Goal: Task Accomplishment & Management: Complete application form

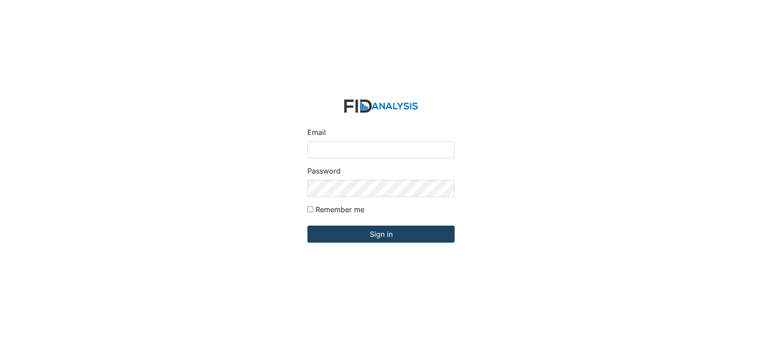
type input "[EMAIL_ADDRESS][DOMAIN_NAME]"
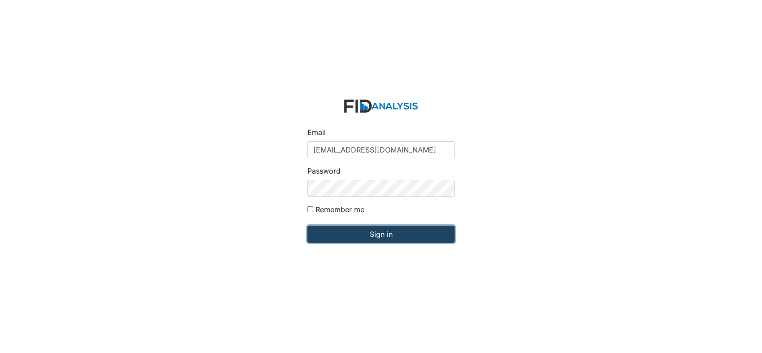
click at [375, 233] on input "Sign in" at bounding box center [380, 234] width 147 height 17
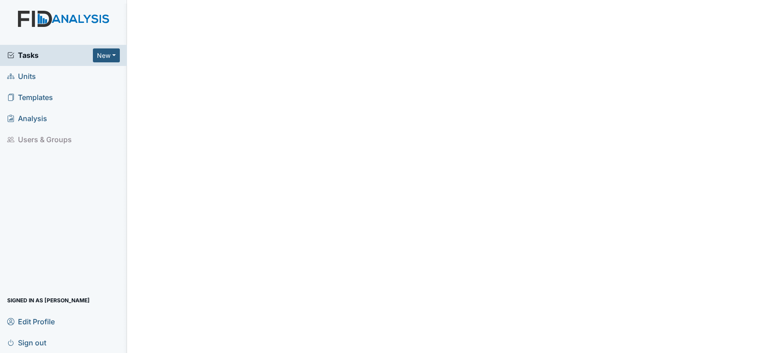
click at [27, 77] on span "Units" at bounding box center [21, 77] width 29 height 14
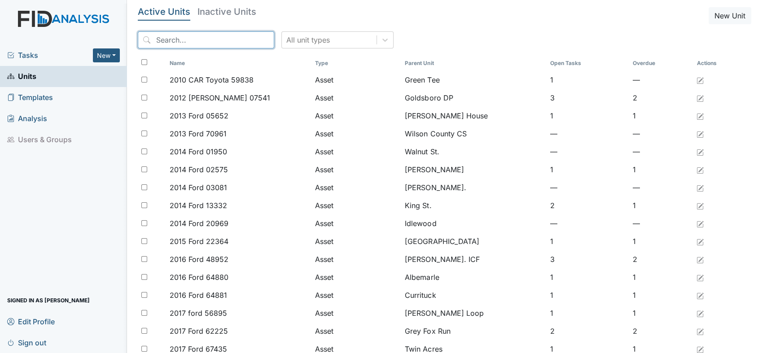
click at [194, 41] on input "search" at bounding box center [206, 39] width 136 height 17
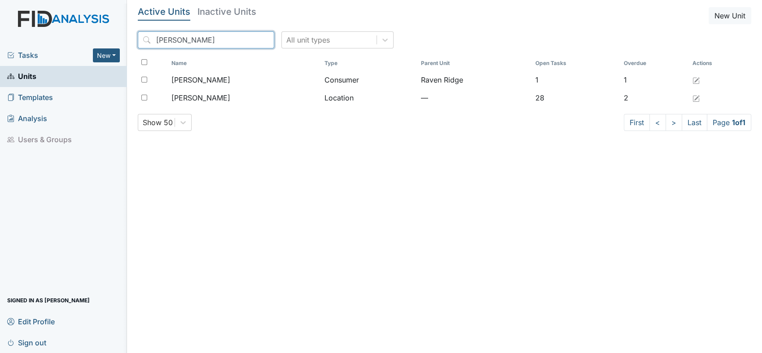
type input "Lockwood"
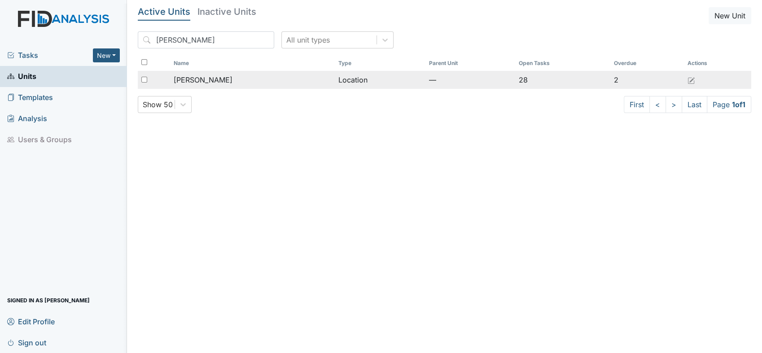
click at [206, 80] on span "Lockwood" at bounding box center [203, 79] width 59 height 11
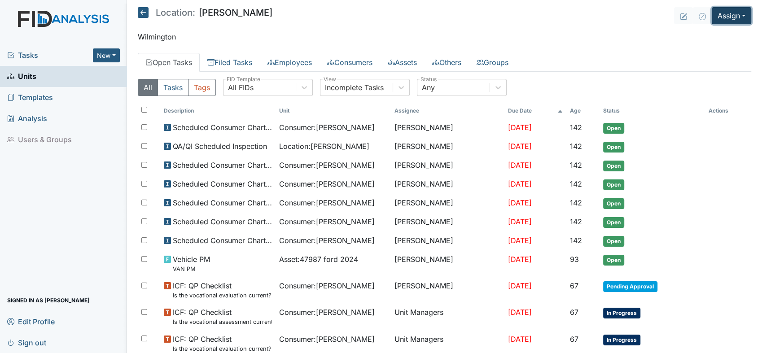
click at [736, 16] on button "Assign" at bounding box center [731, 15] width 39 height 17
click at [701, 52] on link "Assign Inspection" at bounding box center [710, 51] width 81 height 14
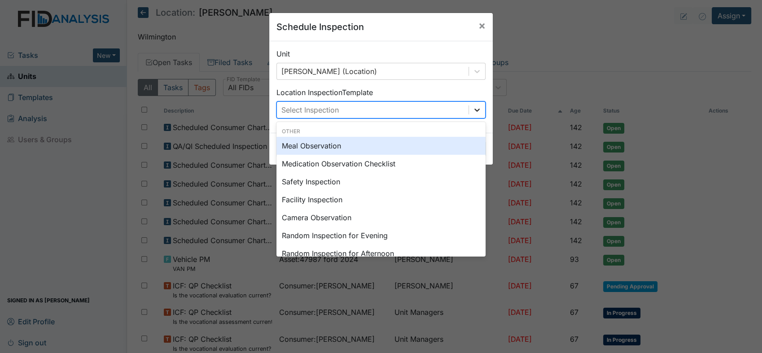
click at [472, 108] on icon at bounding box center [476, 109] width 9 height 9
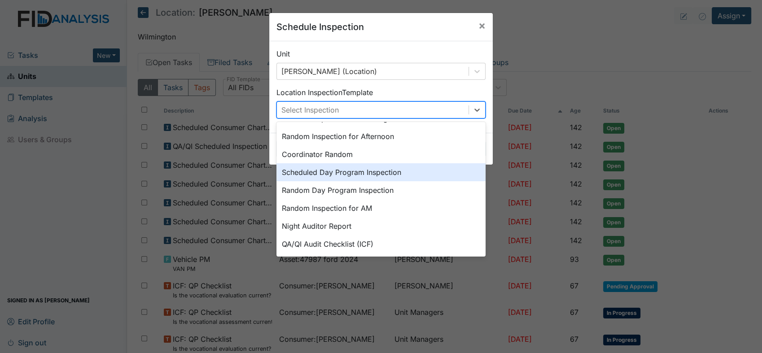
scroll to position [154, 0]
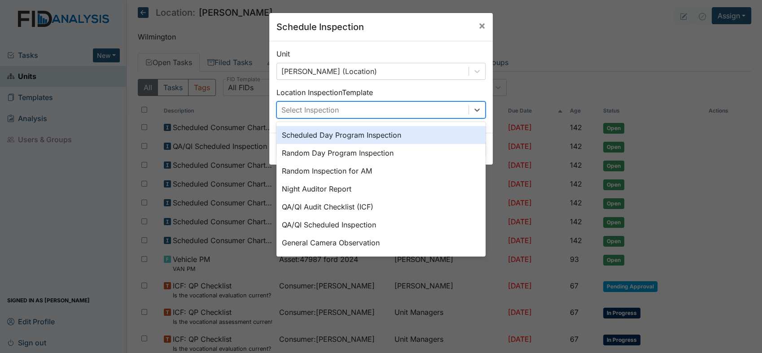
click at [355, 133] on div "Scheduled Day Program Inspection" at bounding box center [380, 135] width 209 height 18
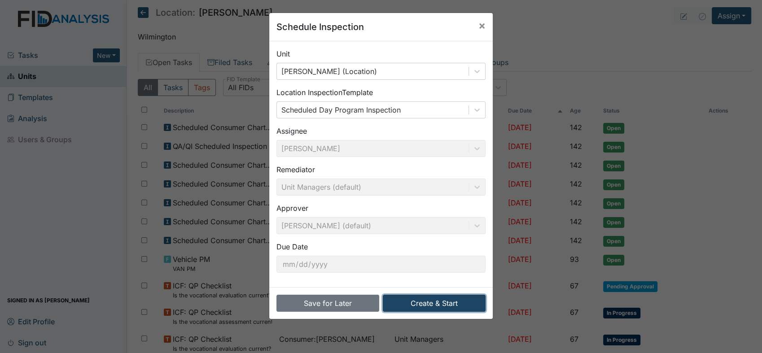
click at [420, 302] on button "Create & Start" at bounding box center [434, 303] width 103 height 17
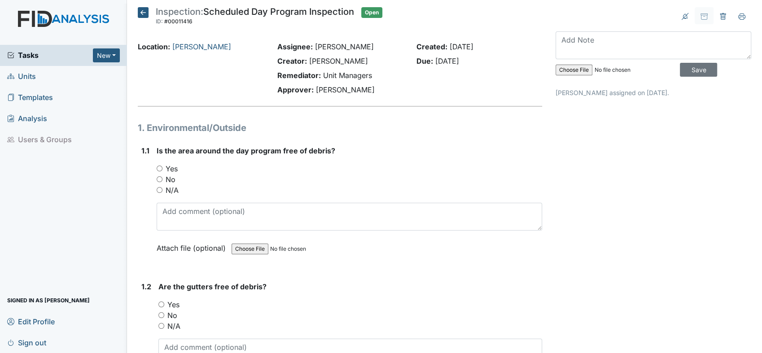
click at [160, 169] on input "Yes" at bounding box center [160, 169] width 6 height 6
radio input "true"
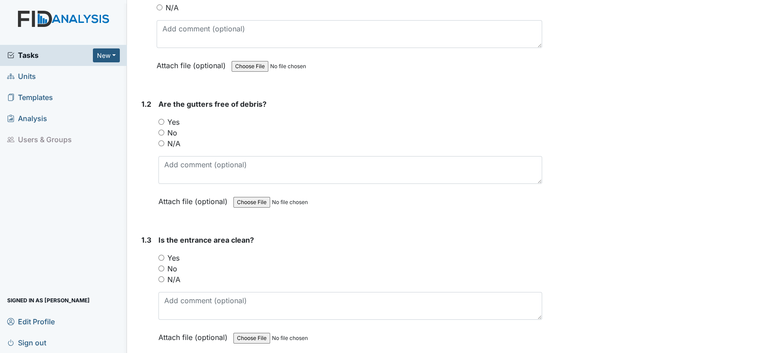
scroll to position [199, 0]
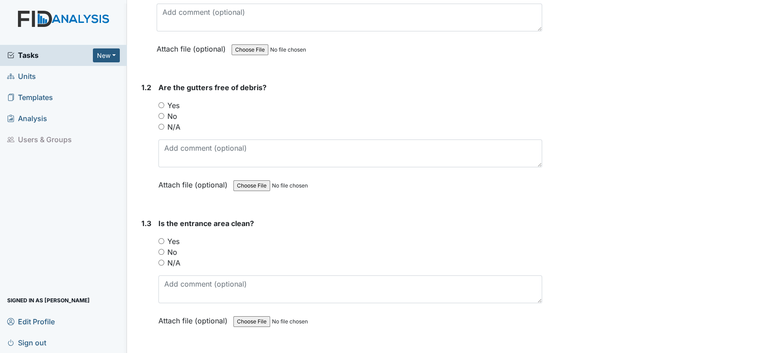
click at [160, 127] on input "N/A" at bounding box center [161, 127] width 6 height 6
radio input "true"
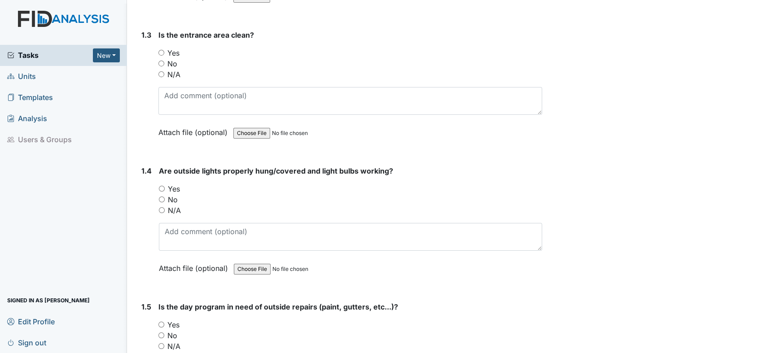
scroll to position [249, 0]
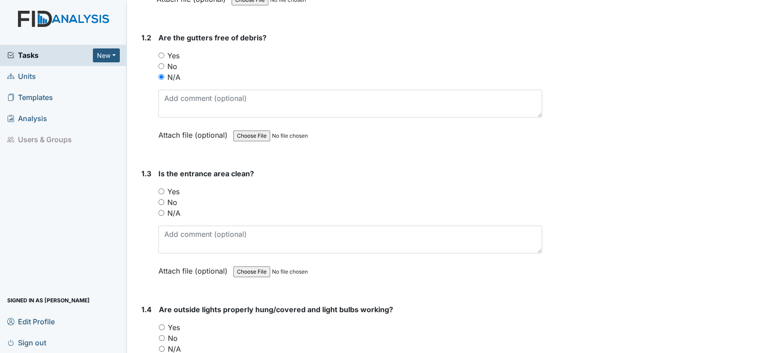
click at [159, 75] on input "N/A" at bounding box center [161, 77] width 6 height 6
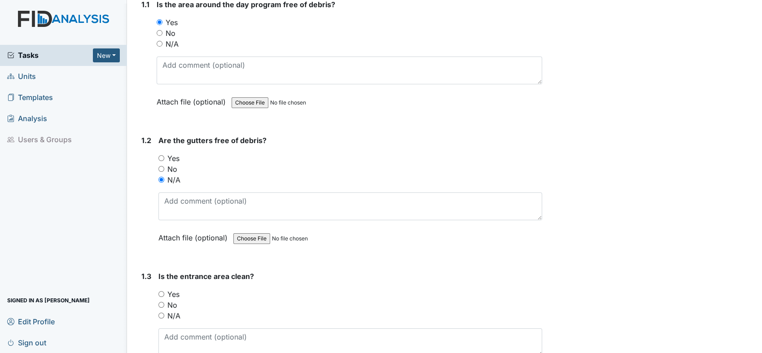
scroll to position [50, 0]
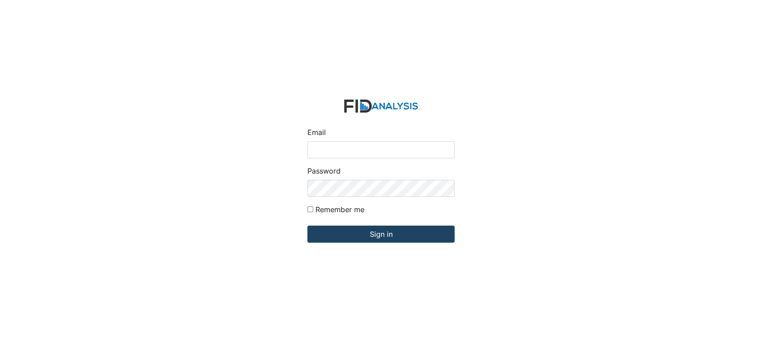
type input "[EMAIL_ADDRESS][DOMAIN_NAME]"
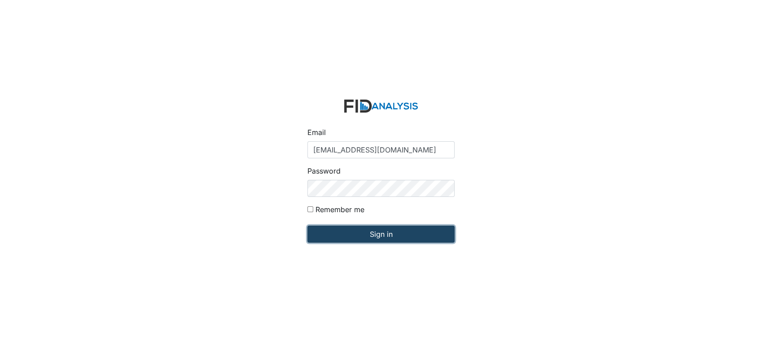
click at [384, 230] on input "Sign in" at bounding box center [380, 234] width 147 height 17
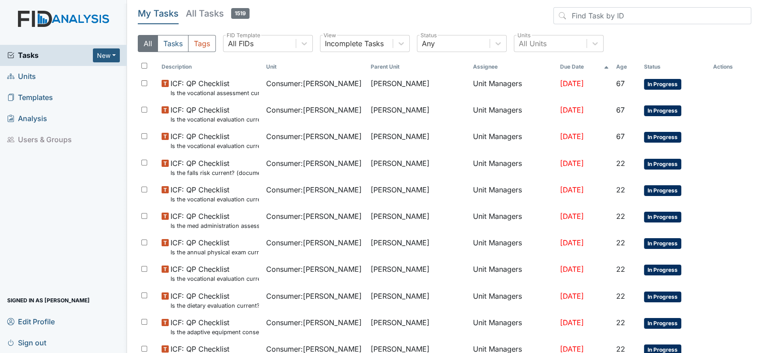
click at [33, 73] on span "Units" at bounding box center [21, 77] width 29 height 14
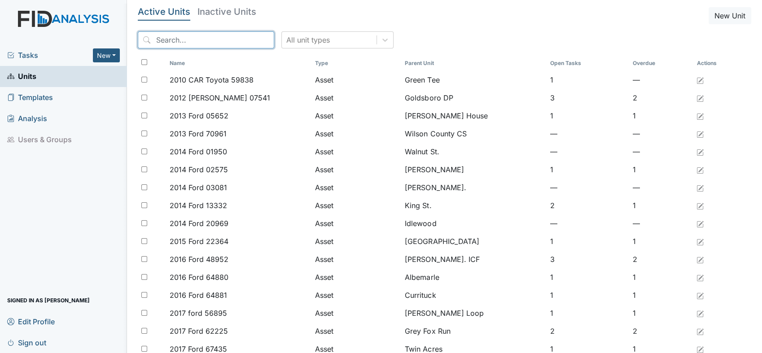
click at [189, 39] on input "search" at bounding box center [206, 39] width 136 height 17
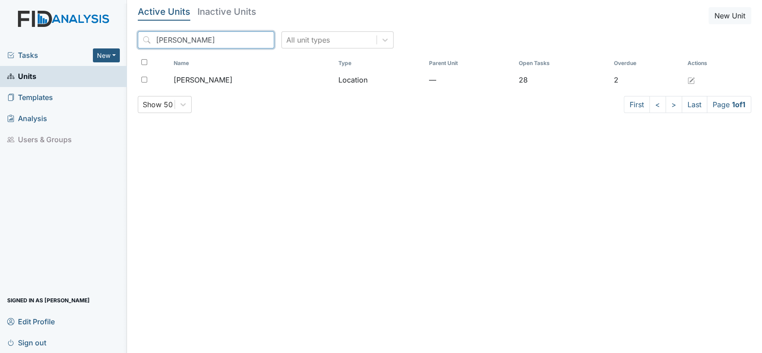
type input "lockwood"
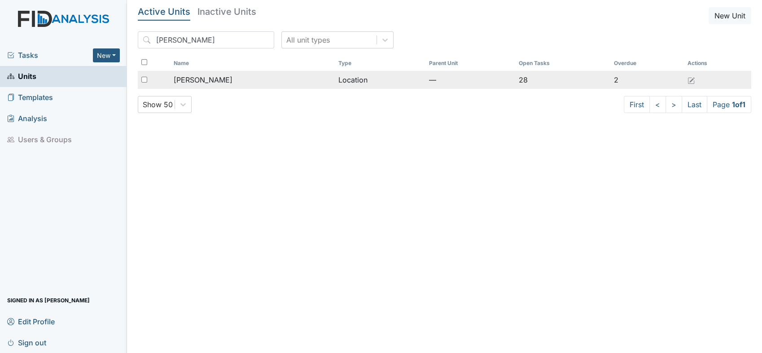
click at [207, 78] on span "[PERSON_NAME]" at bounding box center [203, 79] width 59 height 11
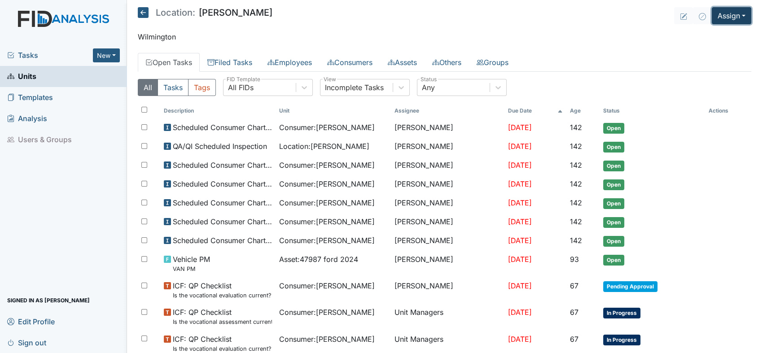
click at [735, 12] on button "Assign" at bounding box center [731, 15] width 39 height 17
click at [698, 48] on link "Assign Inspection" at bounding box center [710, 51] width 81 height 14
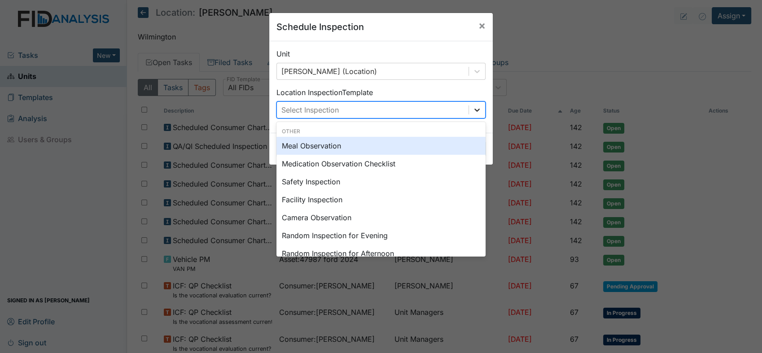
click at [473, 109] on icon at bounding box center [476, 109] width 9 height 9
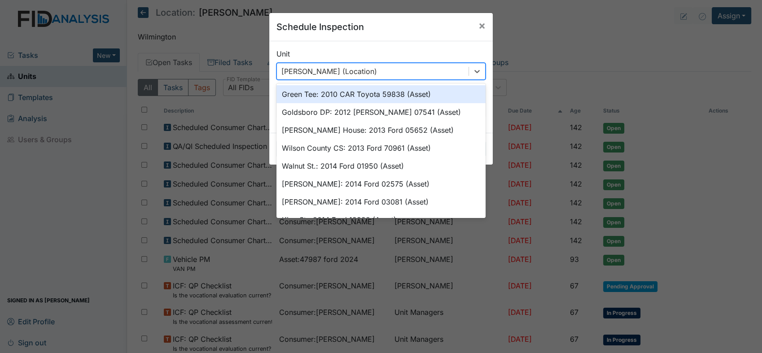
click at [338, 70] on div "Lockwood (Location)" at bounding box center [329, 71] width 96 height 11
click at [396, 68] on div "Lockwood (Location)" at bounding box center [373, 71] width 192 height 16
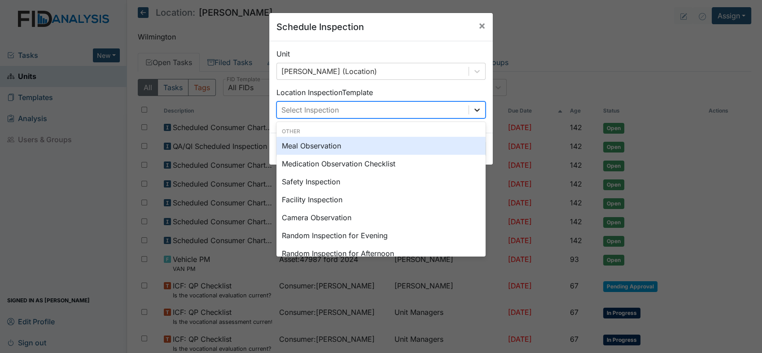
click at [472, 108] on icon at bounding box center [476, 109] width 9 height 9
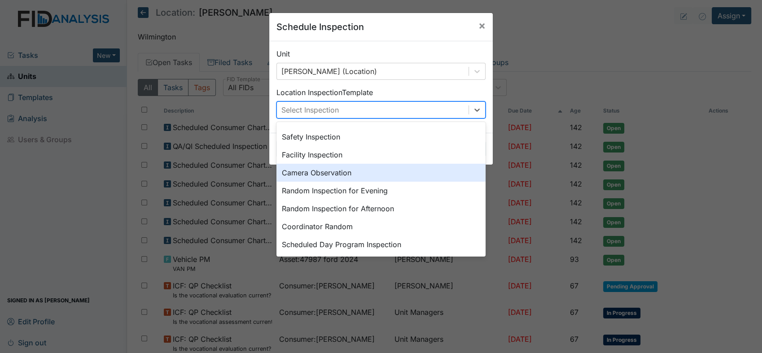
scroll to position [50, 0]
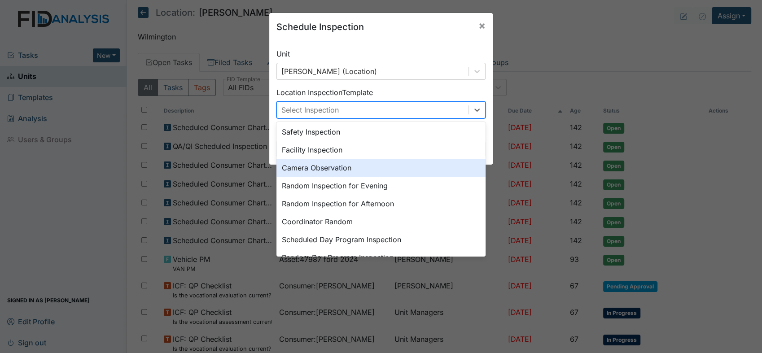
click at [318, 168] on div "Camera Observation" at bounding box center [380, 168] width 209 height 18
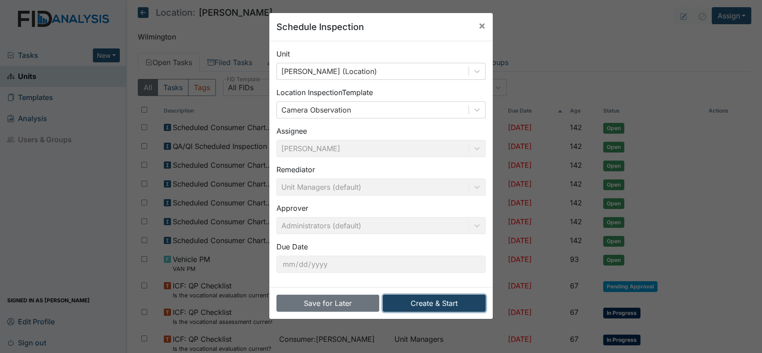
click at [427, 298] on button "Create & Start" at bounding box center [434, 303] width 103 height 17
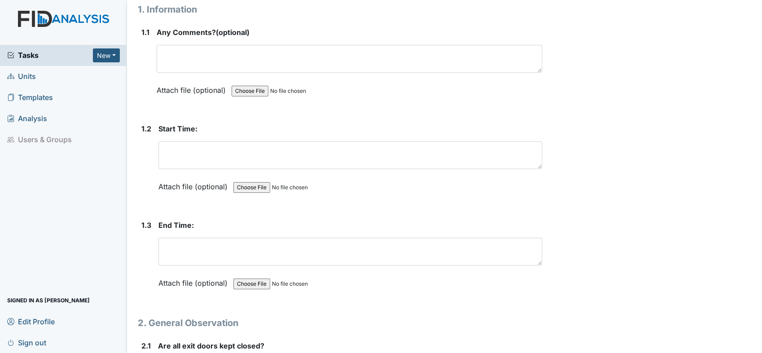
scroll to position [149, 0]
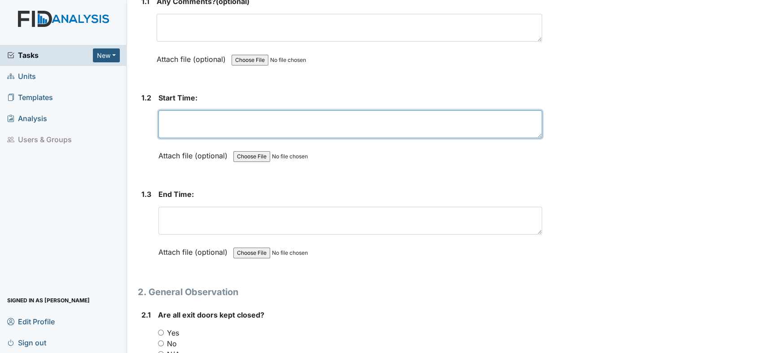
click at [210, 123] on textarea at bounding box center [350, 124] width 384 height 28
click at [212, 123] on textarea "3:15" at bounding box center [350, 124] width 384 height 28
type textarea "3:15 PM"
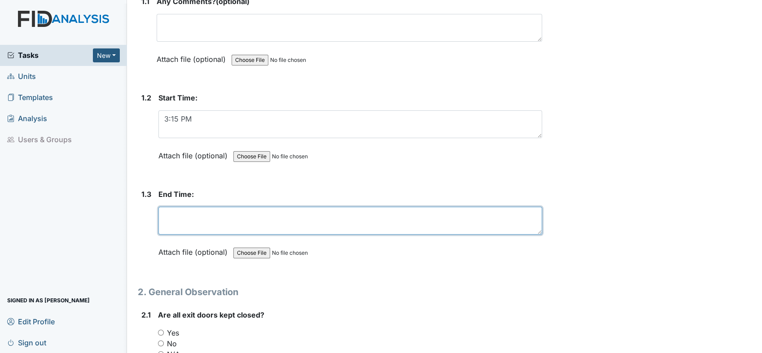
click at [178, 211] on textarea at bounding box center [350, 221] width 384 height 28
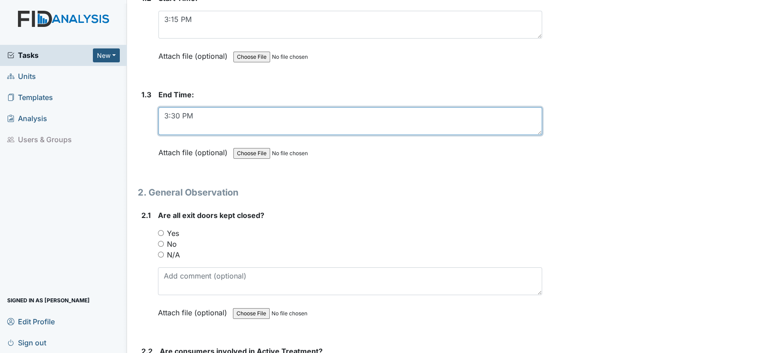
scroll to position [349, 0]
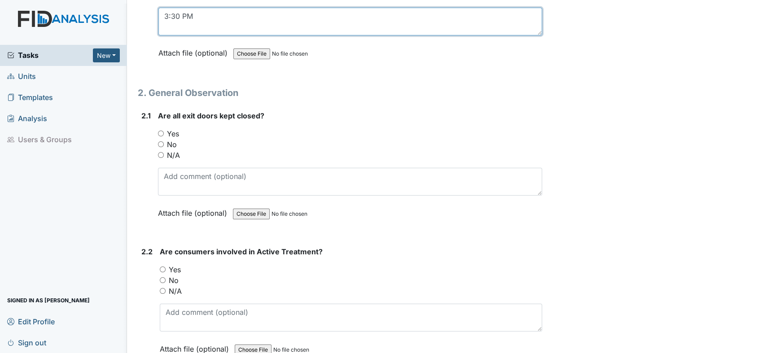
type textarea "3:30 PM"
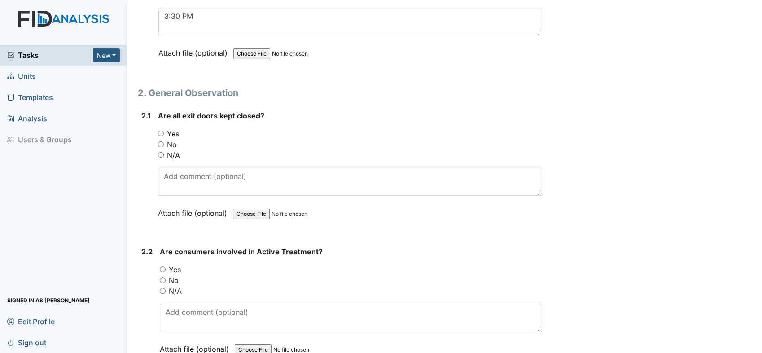
click at [160, 131] on input "Yes" at bounding box center [161, 134] width 6 height 6
radio input "true"
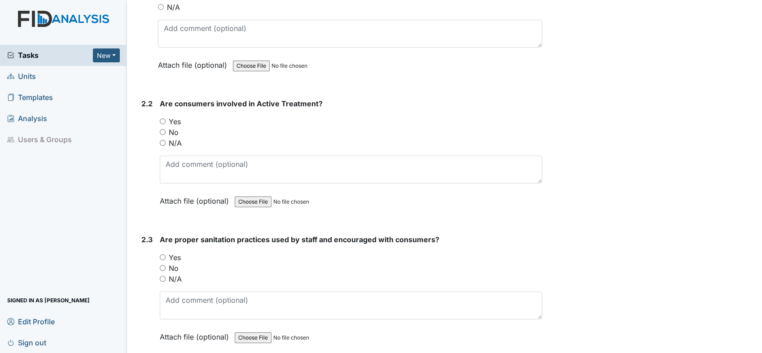
scroll to position [498, 0]
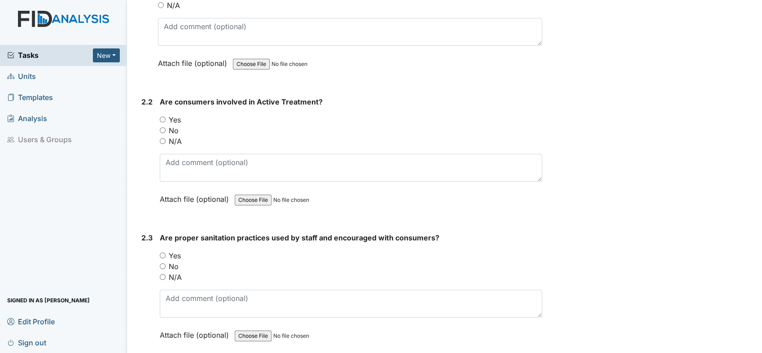
click at [162, 117] on input "Yes" at bounding box center [163, 120] width 6 height 6
radio input "true"
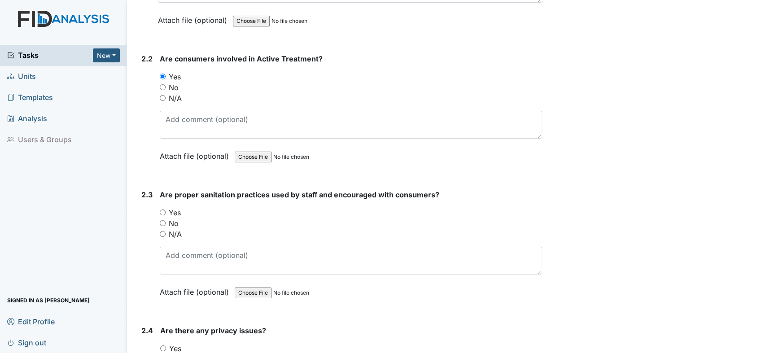
scroll to position [598, 0]
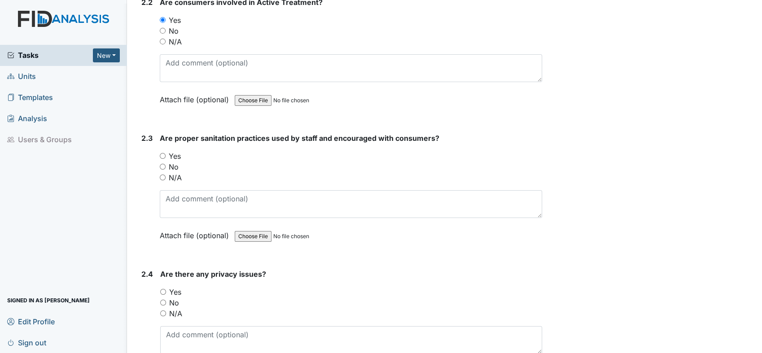
click at [162, 164] on input "No" at bounding box center [163, 167] width 6 height 6
radio input "true"
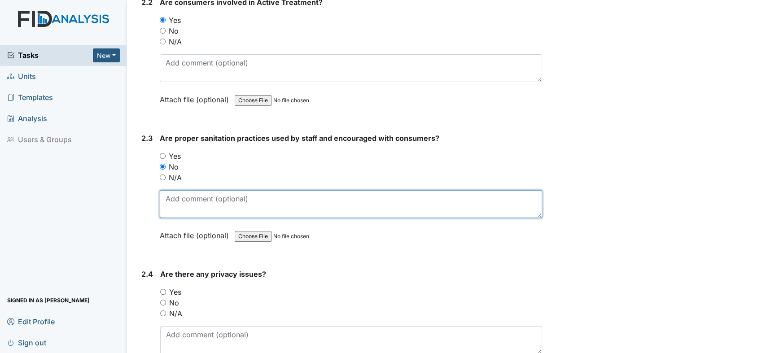
click at [223, 201] on textarea at bounding box center [351, 204] width 382 height 28
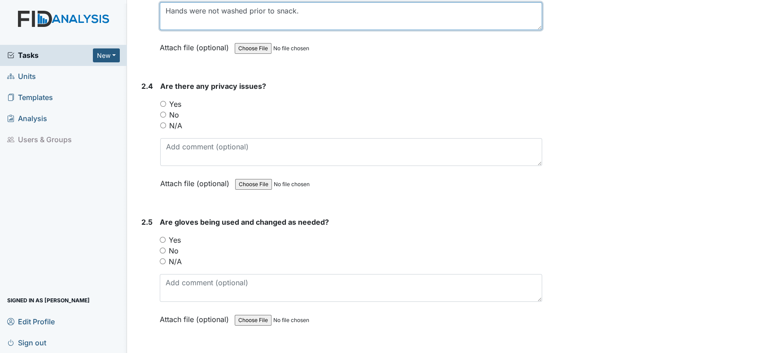
scroll to position [797, 0]
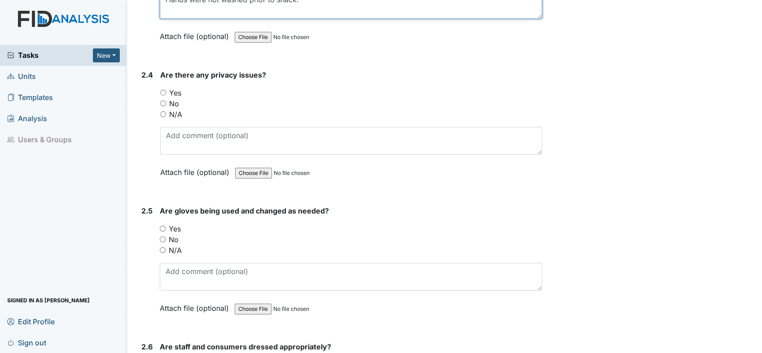
type textarea "Hands were not washed prior to snack."
click at [162, 101] on input "No" at bounding box center [163, 104] width 6 height 6
radio input "true"
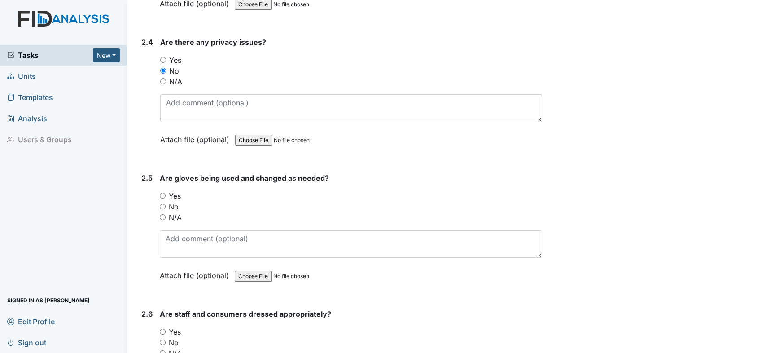
scroll to position [847, 0]
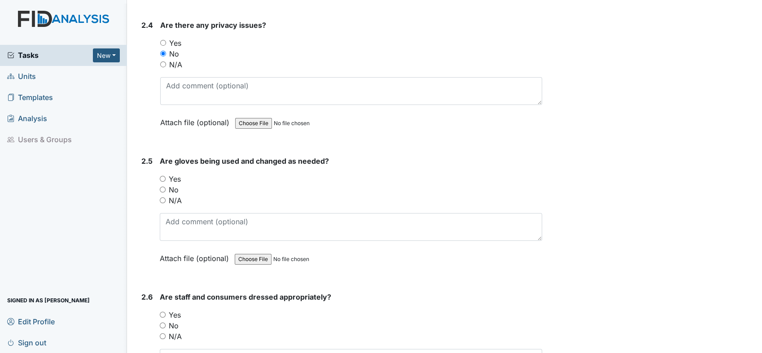
click at [162, 197] on input "N/A" at bounding box center [163, 200] width 6 height 6
radio input "true"
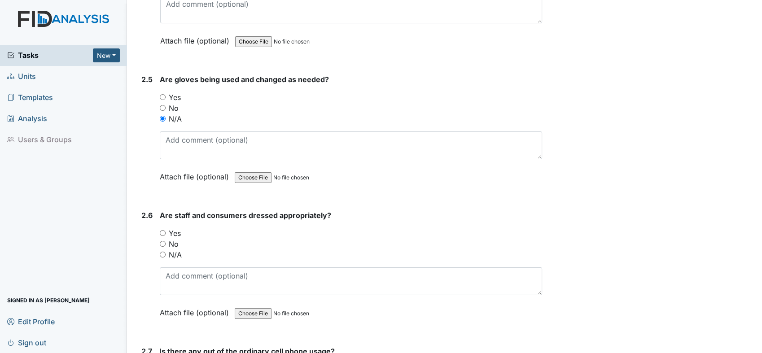
scroll to position [947, 0]
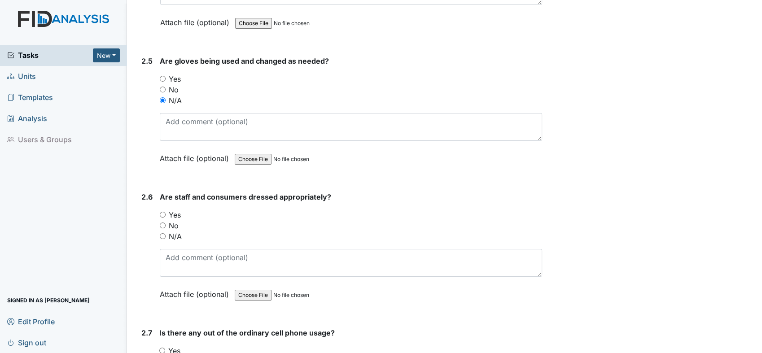
click at [164, 212] on input "Yes" at bounding box center [163, 215] width 6 height 6
radio input "true"
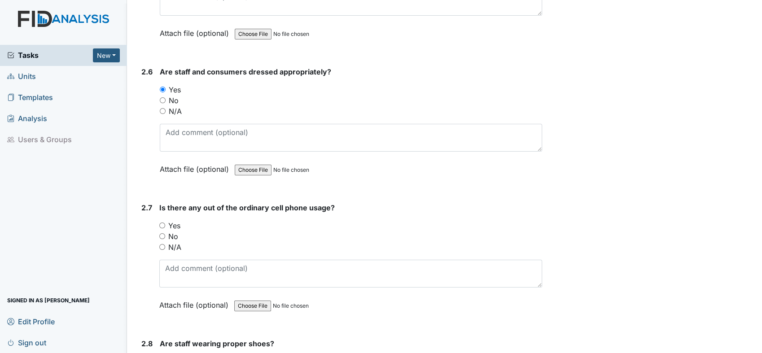
scroll to position [1097, 0]
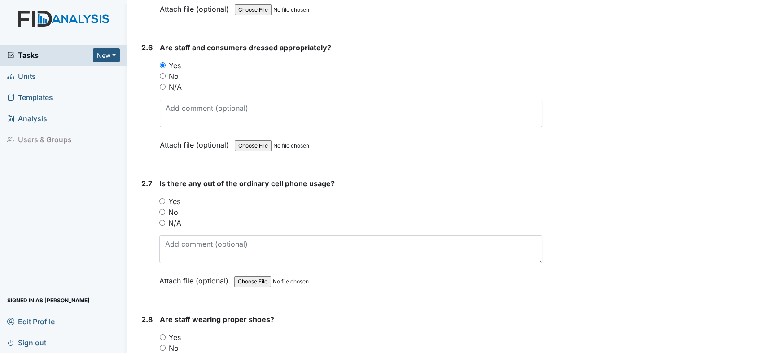
drag, startPoint x: 162, startPoint y: 208, endPoint x: 168, endPoint y: 205, distance: 7.4
click at [162, 209] on input "No" at bounding box center [162, 212] width 6 height 6
radio input "true"
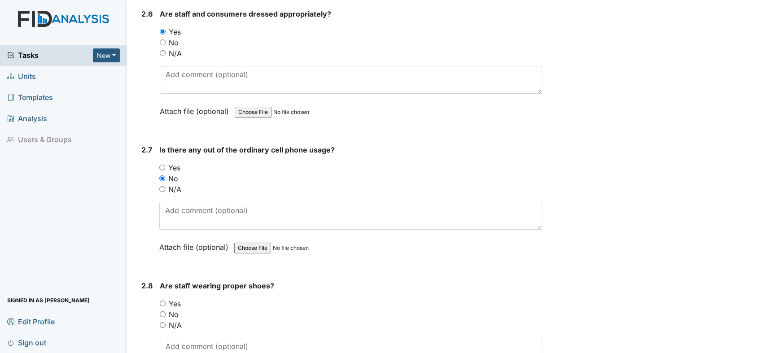
scroll to position [1246, 0]
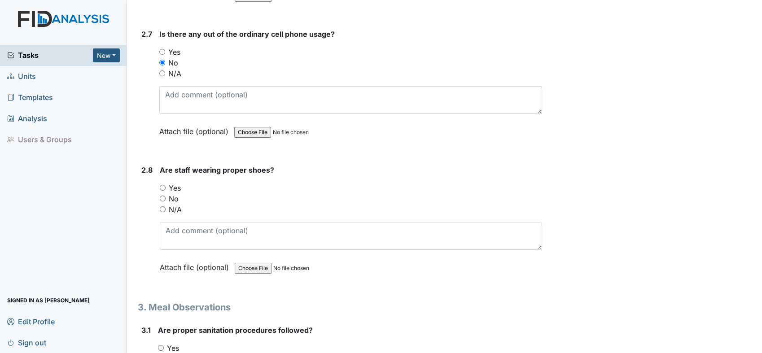
click at [161, 185] on input "Yes" at bounding box center [163, 188] width 6 height 6
radio input "true"
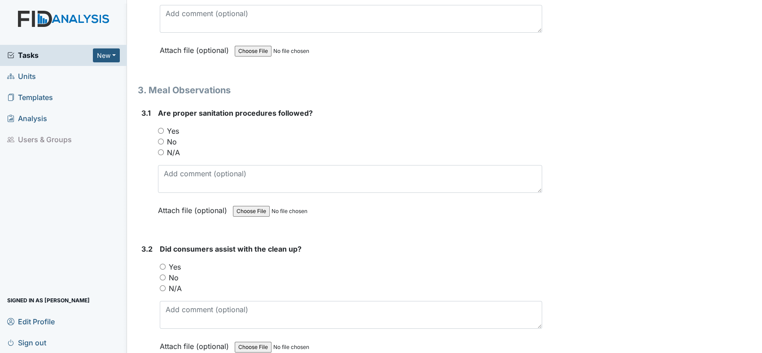
scroll to position [1495, 0]
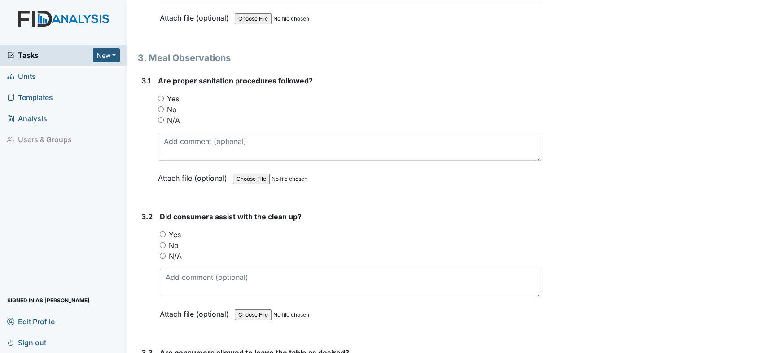
click at [160, 106] on input "No" at bounding box center [161, 109] width 6 height 6
radio input "true"
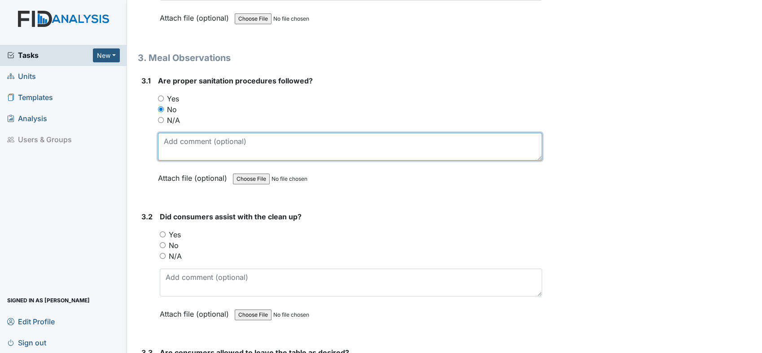
click at [200, 138] on textarea at bounding box center [350, 147] width 384 height 28
click at [206, 136] on textarea "Handwashing not done prior to snack" at bounding box center [350, 147] width 384 height 28
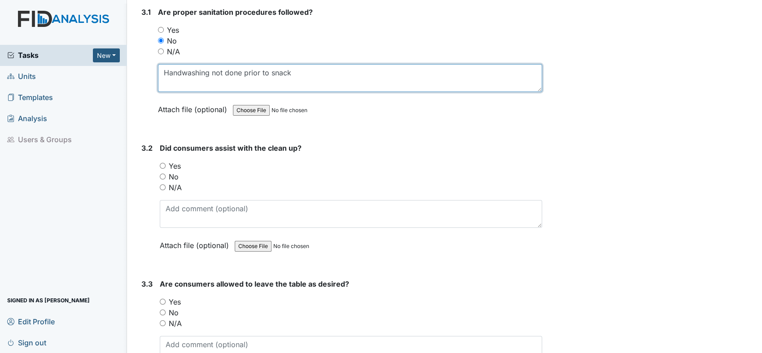
scroll to position [1645, 0]
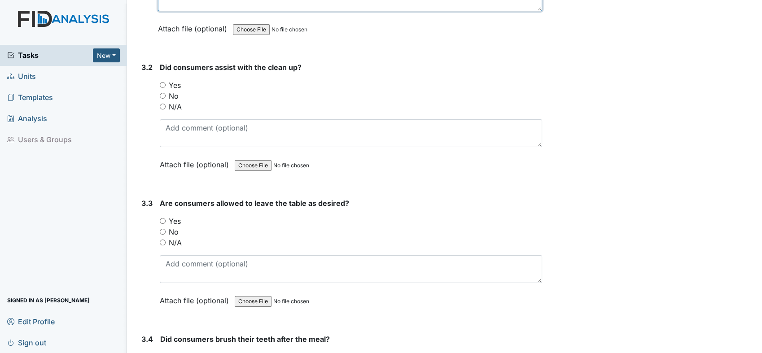
type textarea "Handwashing not done prior to snack"
click at [162, 93] on input "No" at bounding box center [163, 96] width 6 height 6
radio input "true"
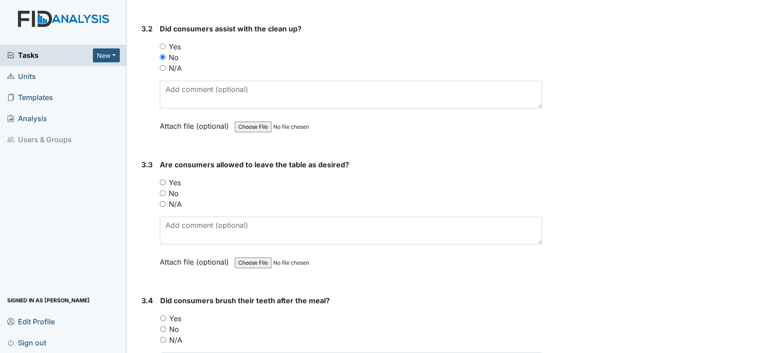
scroll to position [1744, 0]
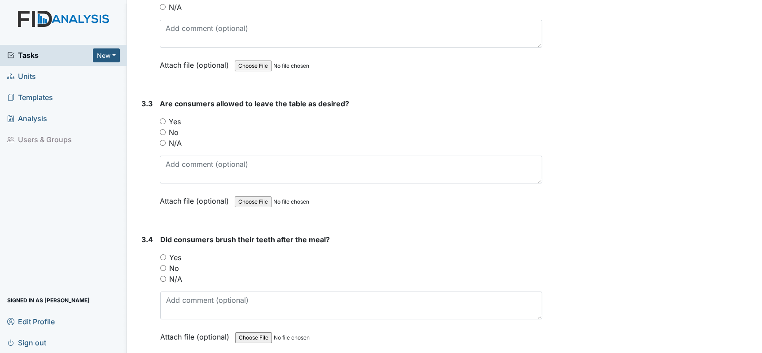
click at [163, 118] on input "Yes" at bounding box center [163, 121] width 6 height 6
radio input "true"
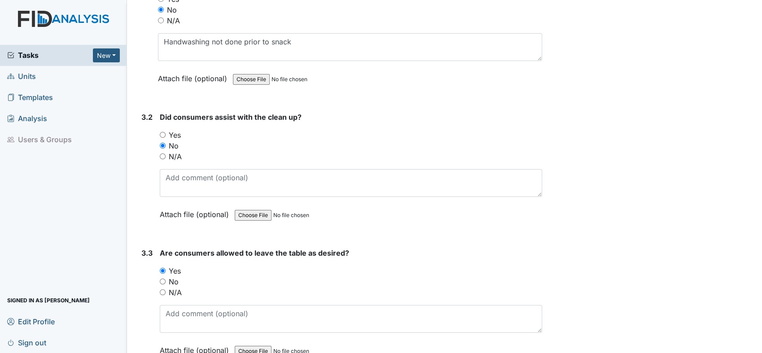
scroll to position [1446, 0]
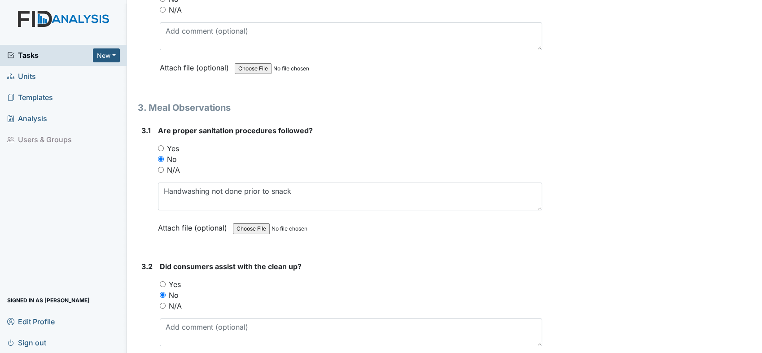
click at [158, 165] on div "N/A" at bounding box center [350, 170] width 384 height 11
click at [161, 165] on div "N/A" at bounding box center [350, 170] width 384 height 11
click at [160, 167] on input "N/A" at bounding box center [161, 170] width 6 height 6
radio input "true"
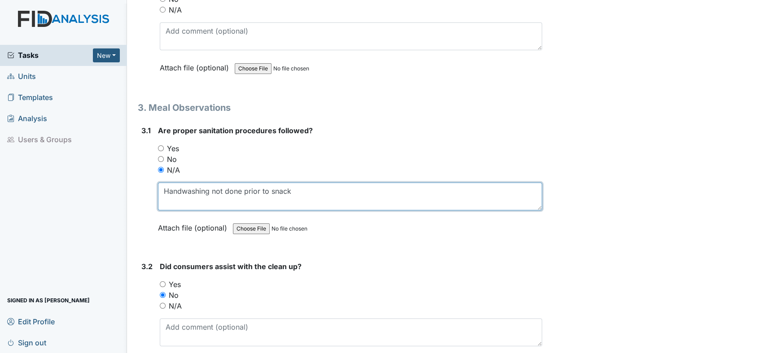
drag, startPoint x: 313, startPoint y: 185, endPoint x: 126, endPoint y: 170, distance: 187.7
click at [125, 170] on div "Tasks New Form Inspection Document Bundle Units Templates Analysis Users & Grou…" at bounding box center [381, 176] width 762 height 353
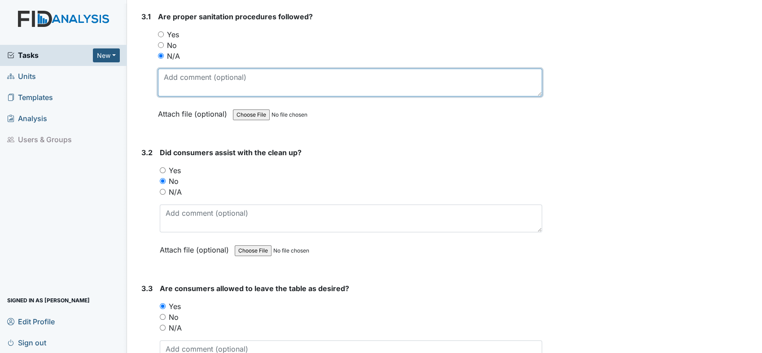
scroll to position [1695, 0]
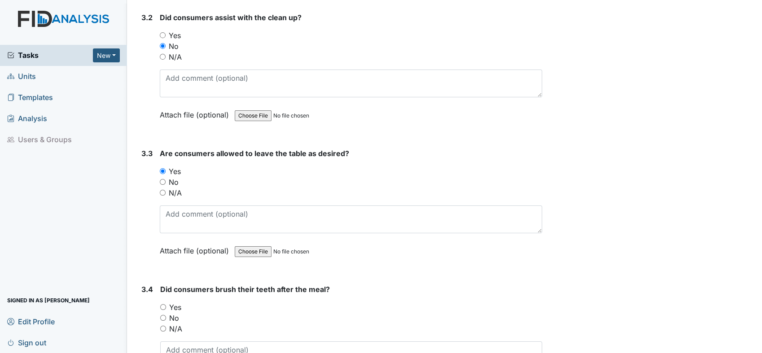
click at [166, 52] on div "N/A" at bounding box center [351, 57] width 382 height 11
click at [163, 54] on input "N/A" at bounding box center [163, 57] width 6 height 6
radio input "true"
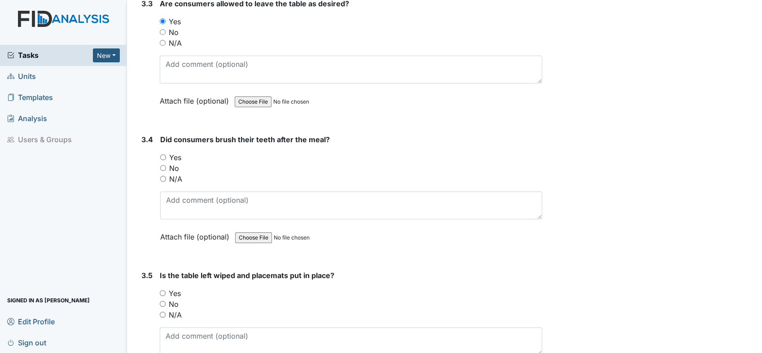
click at [163, 40] on input "N/A" at bounding box center [163, 43] width 6 height 6
radio input "true"
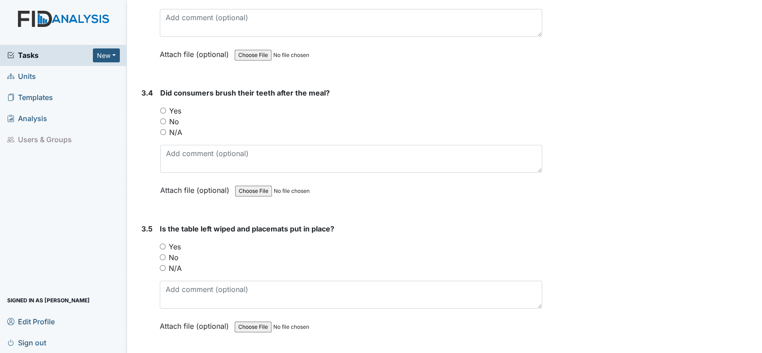
scroll to position [1944, 0]
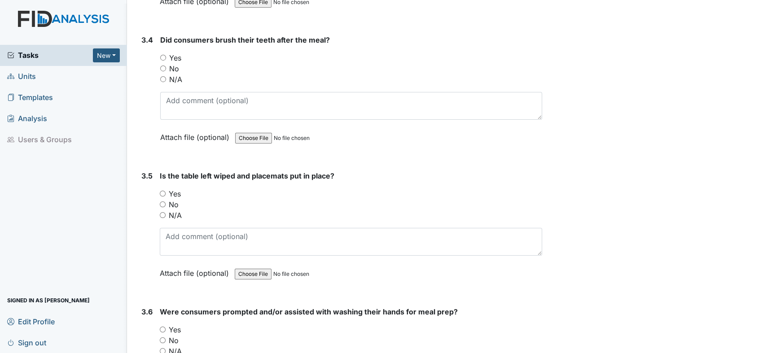
click at [162, 76] on input "N/A" at bounding box center [163, 79] width 6 height 6
radio input "true"
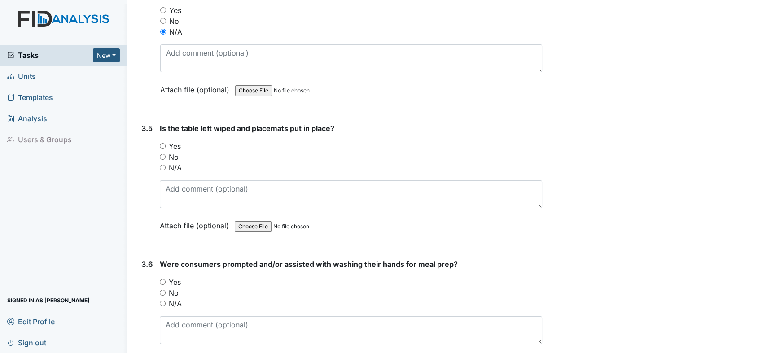
scroll to position [2044, 0]
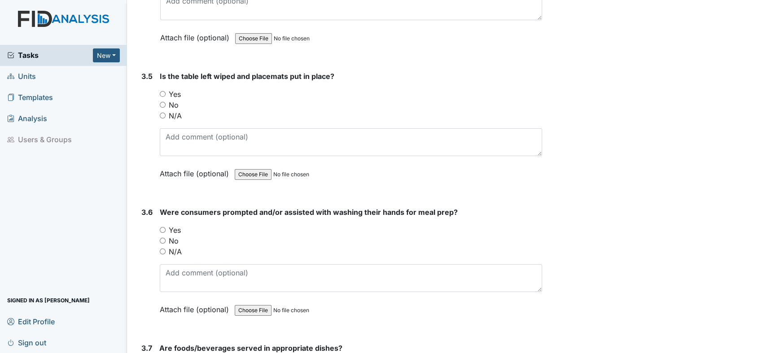
click at [162, 113] on input "N/A" at bounding box center [163, 116] width 6 height 6
radio input "true"
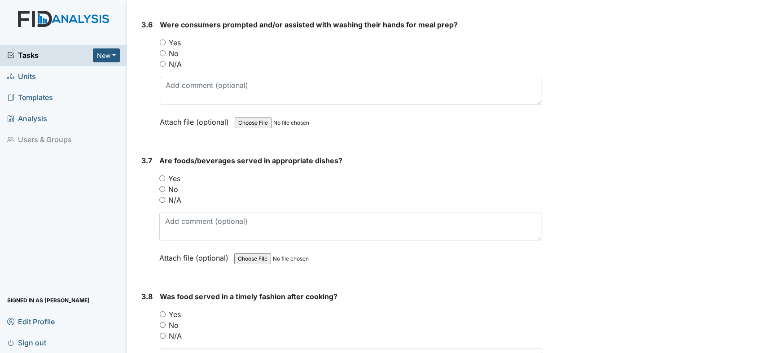
scroll to position [2243, 0]
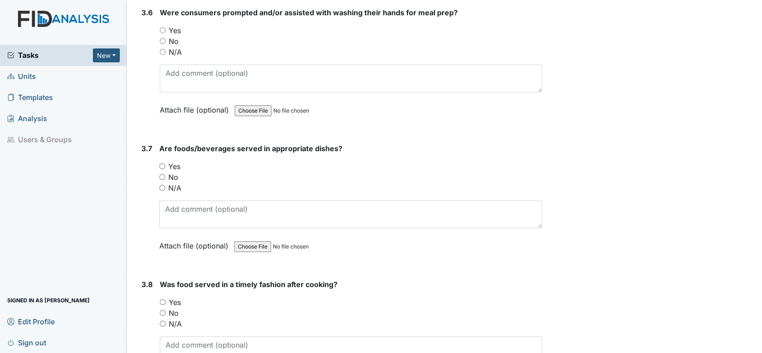
drag, startPoint x: 161, startPoint y: 43, endPoint x: 163, endPoint y: 51, distance: 8.1
click at [162, 49] on input "N/A" at bounding box center [163, 52] width 6 height 6
radio input "true"
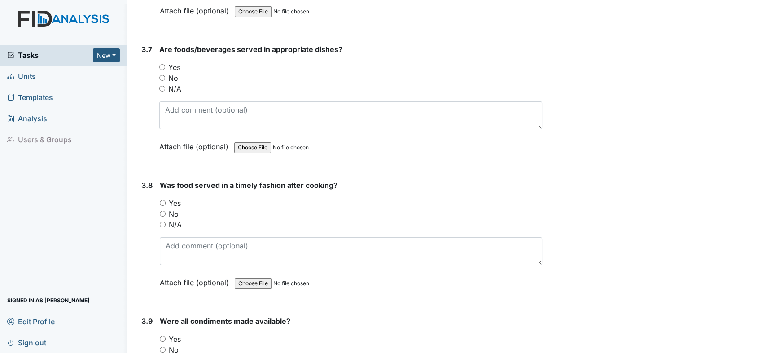
scroll to position [2343, 0]
click at [162, 85] on input "N/A" at bounding box center [162, 88] width 6 height 6
radio input "true"
click at [156, 211] on div "3.8 Was food served in a timely fashion after cooking? You must select one of t…" at bounding box center [340, 240] width 404 height 122
click at [164, 221] on input "N/A" at bounding box center [163, 224] width 6 height 6
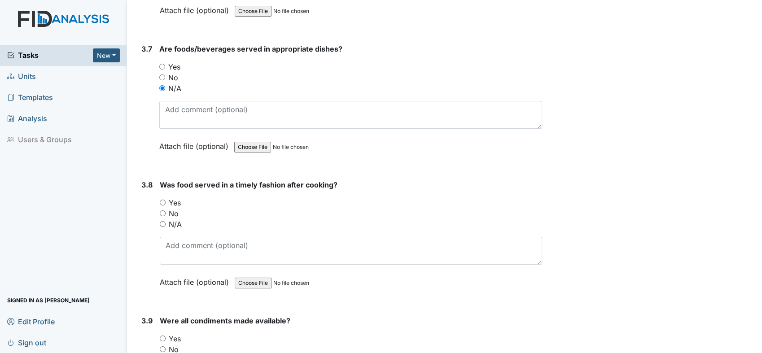
radio input "true"
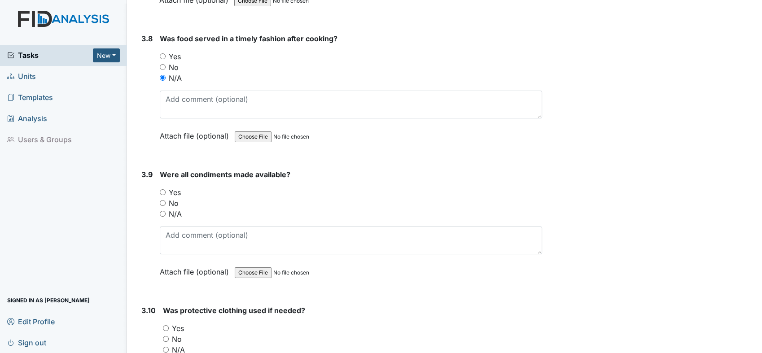
scroll to position [2492, 0]
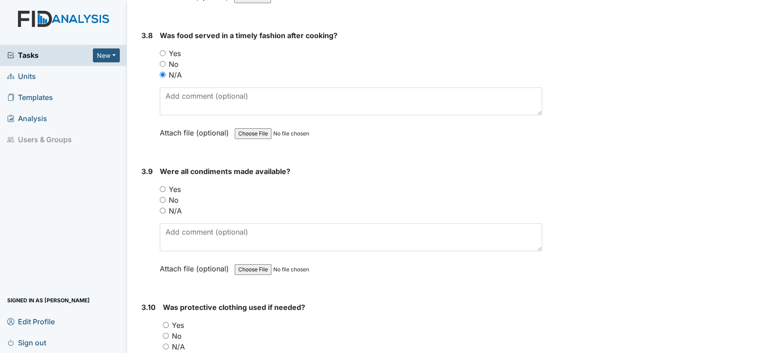
drag, startPoint x: 162, startPoint y: 201, endPoint x: 175, endPoint y: 204, distance: 13.4
click at [162, 208] on input "N/A" at bounding box center [163, 211] width 6 height 6
radio input "true"
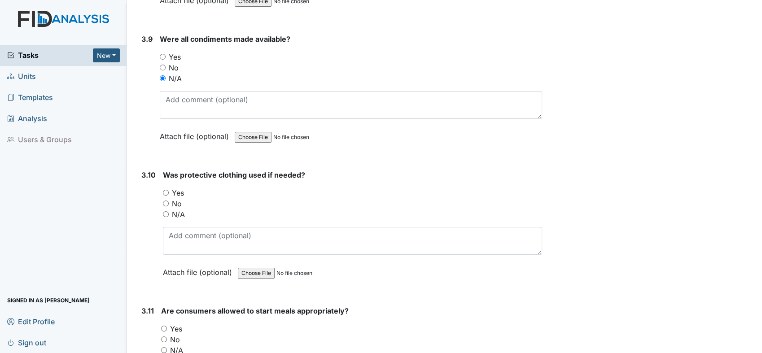
scroll to position [2692, 0]
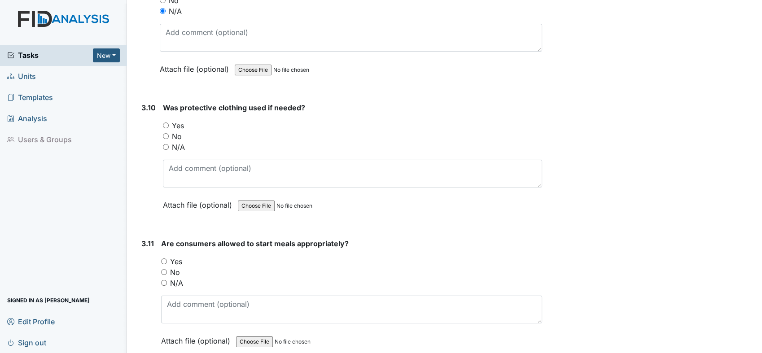
click at [167, 144] on input "N/A" at bounding box center [166, 147] width 6 height 6
radio input "true"
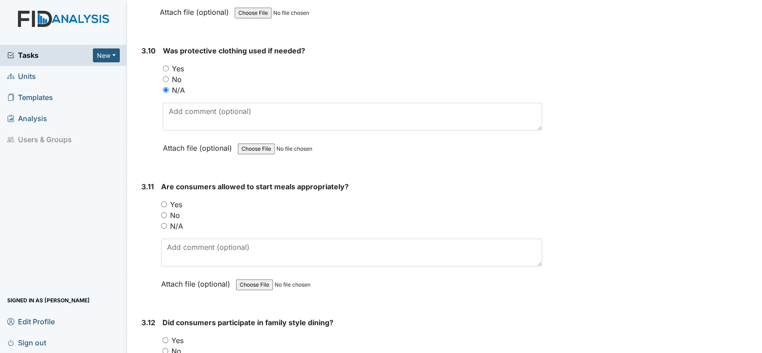
scroll to position [2841, 0]
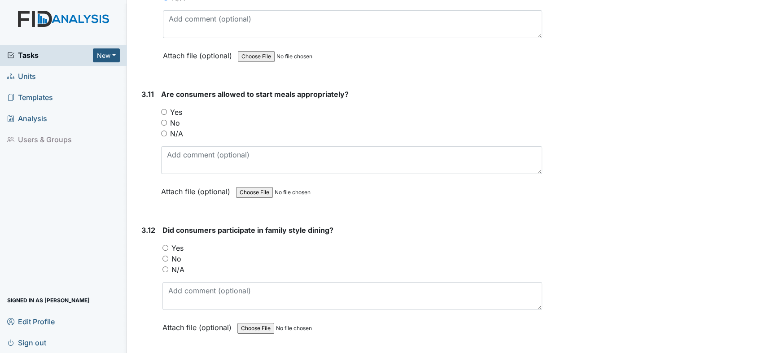
click at [164, 131] on input "N/A" at bounding box center [164, 134] width 6 height 6
radio input "true"
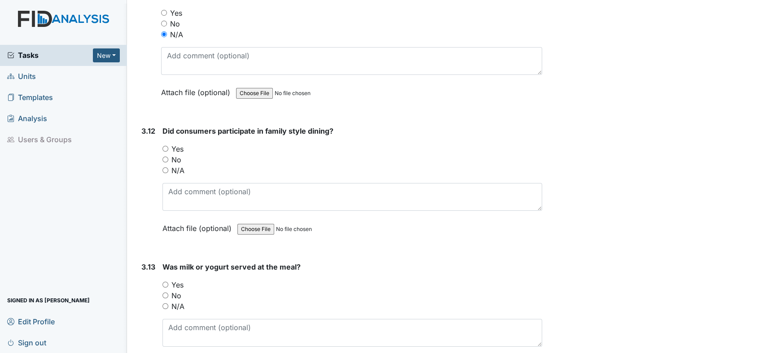
scroll to position [2941, 0]
click at [165, 167] on input "N/A" at bounding box center [165, 170] width 6 height 6
radio input "true"
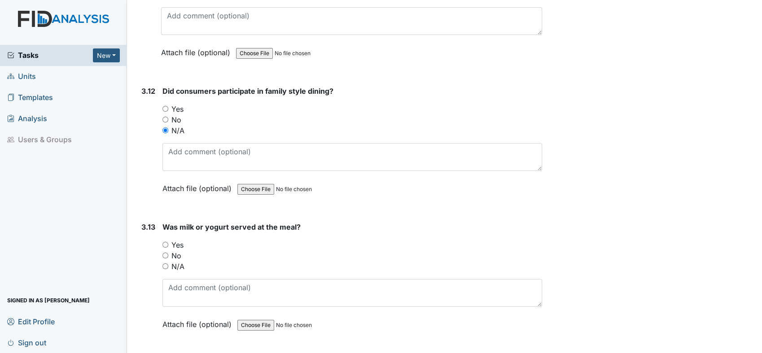
scroll to position [3041, 0]
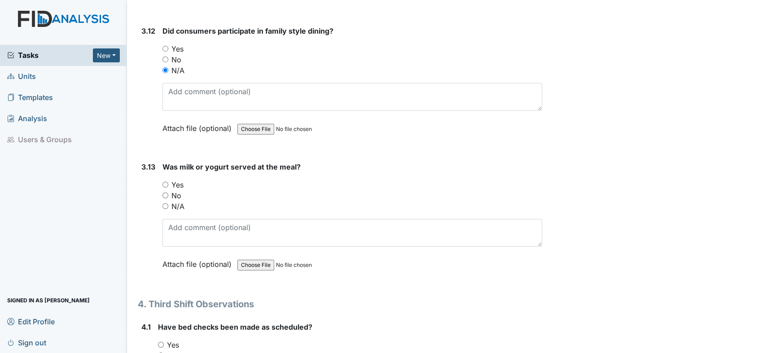
click at [163, 193] on div "3.13 Was milk or yogurt served at the meal? You must select one of the below op…" at bounding box center [340, 223] width 404 height 122
drag, startPoint x: 163, startPoint y: 193, endPoint x: 169, endPoint y: 190, distance: 6.6
click at [163, 203] on input "N/A" at bounding box center [165, 206] width 6 height 6
radio input "true"
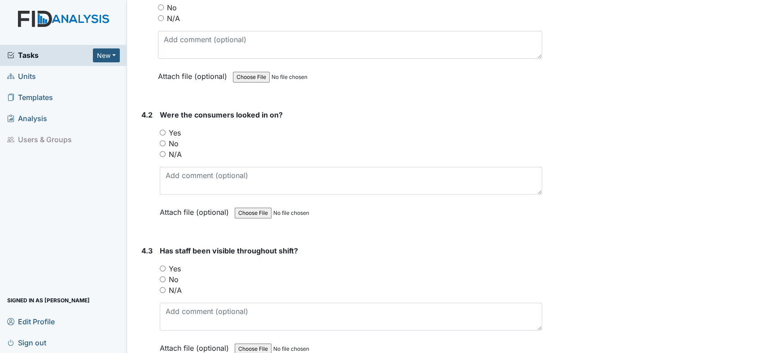
scroll to position [3390, 0]
drag, startPoint x: 158, startPoint y: 4, endPoint x: 161, endPoint y: 10, distance: 6.0
click at [159, 14] on input "N/A" at bounding box center [161, 17] width 6 height 6
radio input "true"
click at [162, 148] on div "N/A" at bounding box center [351, 153] width 382 height 11
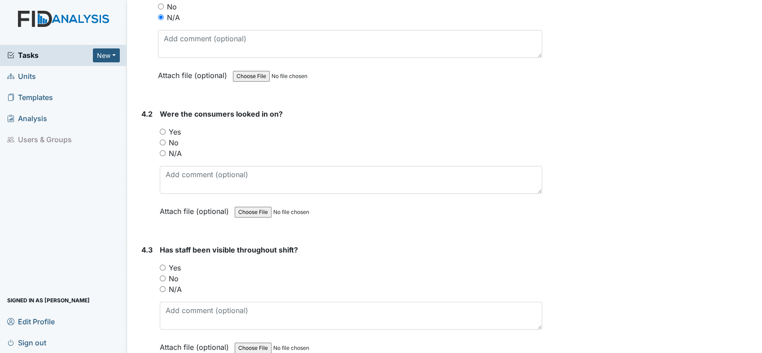
click at [162, 150] on input "N/A" at bounding box center [163, 153] width 6 height 6
radio input "true"
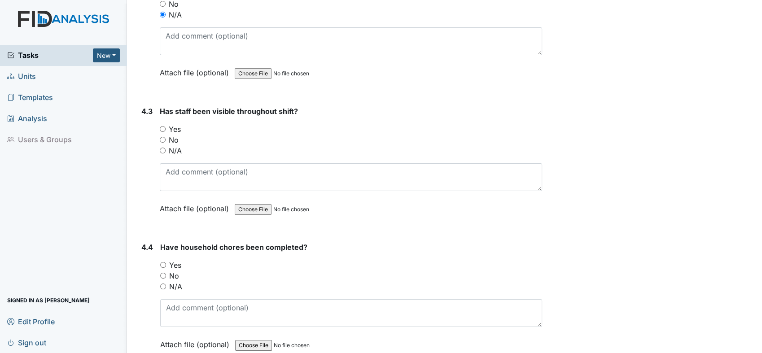
scroll to position [3589, 0]
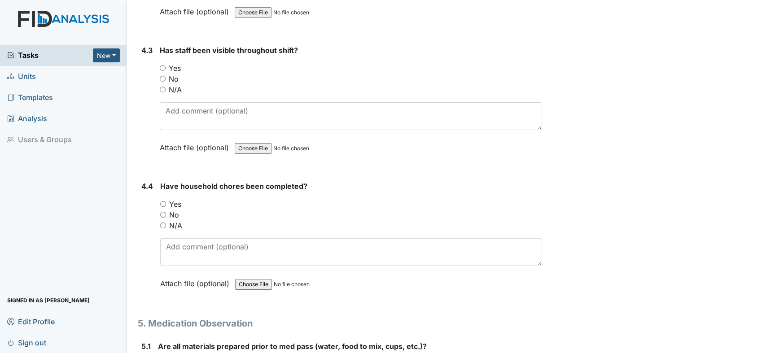
click at [162, 87] on input "N/A" at bounding box center [163, 90] width 6 height 6
radio input "true"
click at [163, 223] on input "N/A" at bounding box center [163, 226] width 6 height 6
radio input "true"
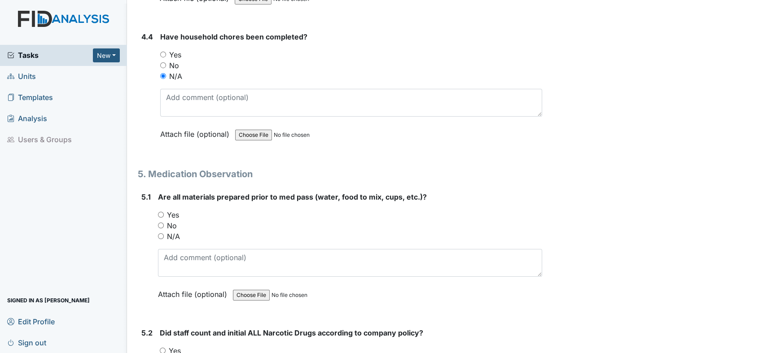
scroll to position [3838, 0]
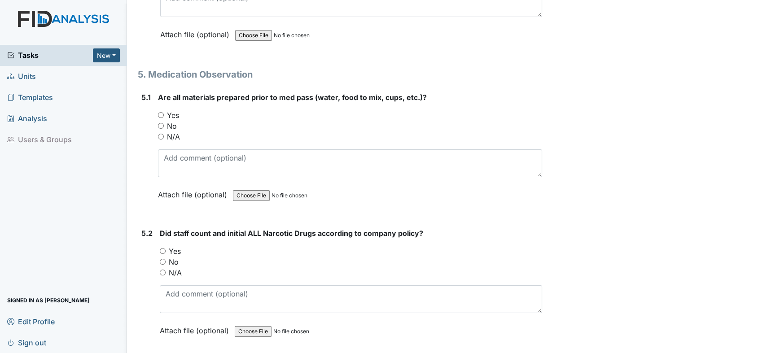
click at [161, 112] on input "Yes" at bounding box center [161, 115] width 6 height 6
radio input "true"
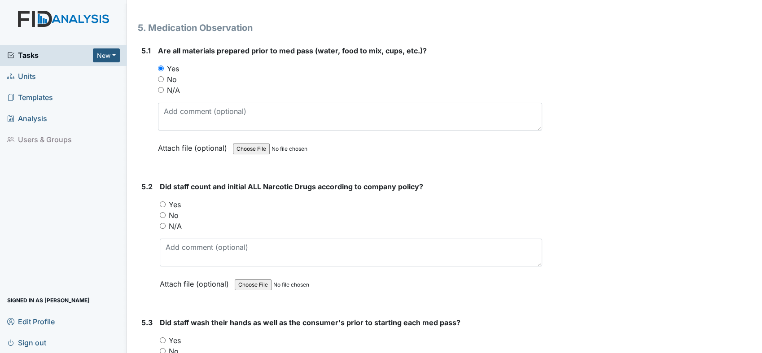
scroll to position [3938, 0]
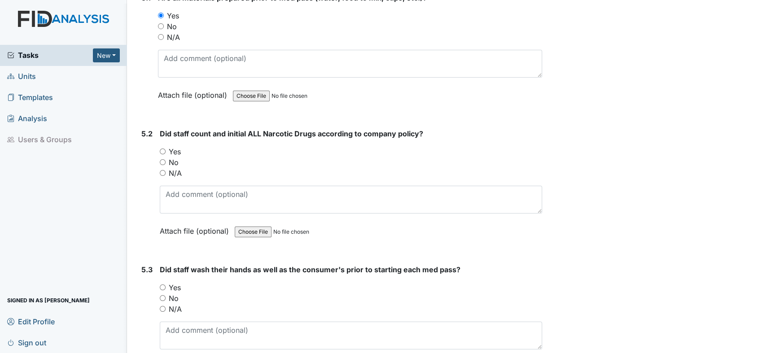
click at [162, 149] on input "Yes" at bounding box center [163, 152] width 6 height 6
radio input "true"
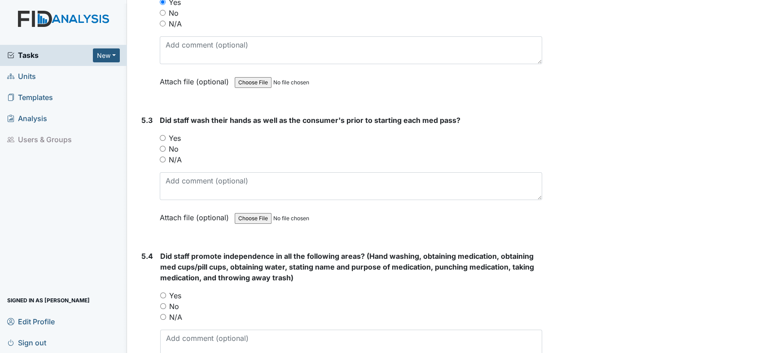
scroll to position [4088, 0]
click at [162, 145] on input "No" at bounding box center [163, 148] width 6 height 6
radio input "true"
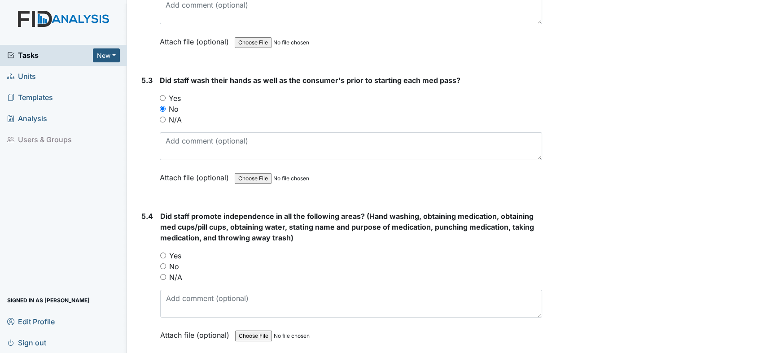
scroll to position [4237, 0]
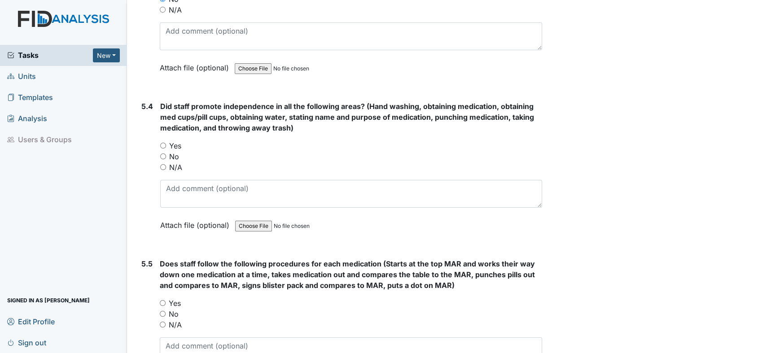
click at [161, 143] on input "Yes" at bounding box center [163, 146] width 6 height 6
radio input "true"
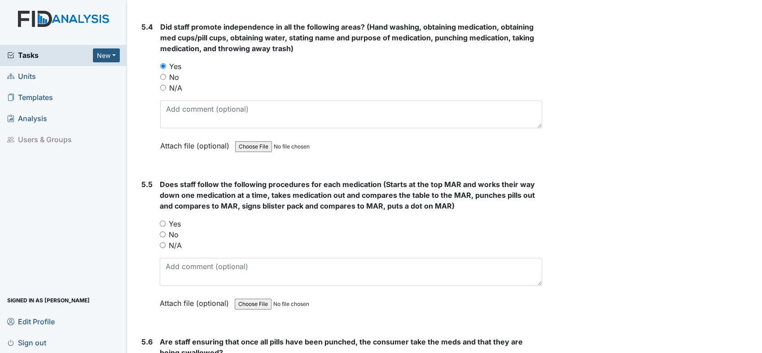
scroll to position [4387, 0]
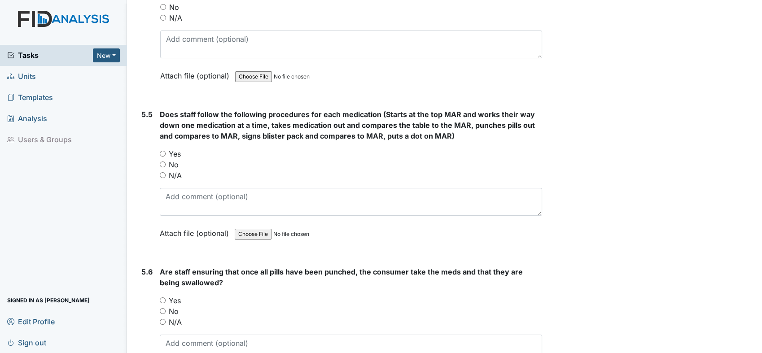
click at [163, 151] on input "Yes" at bounding box center [163, 154] width 6 height 6
radio input "true"
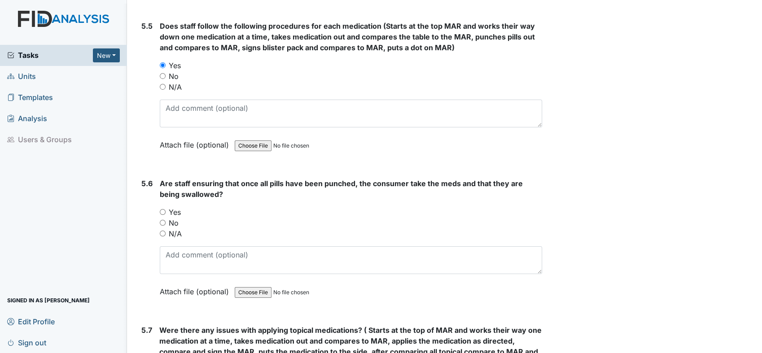
scroll to position [4487, 0]
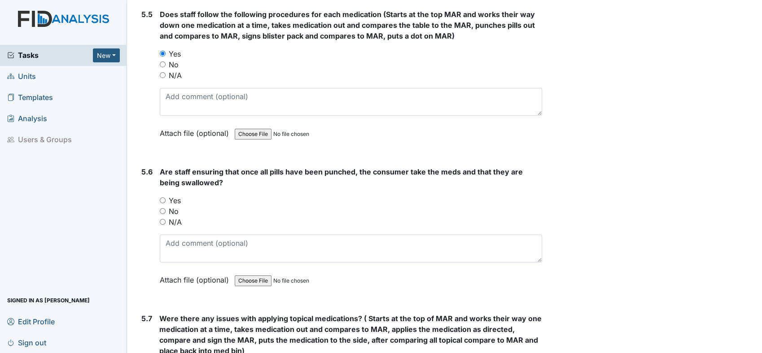
click at [162, 197] on input "Yes" at bounding box center [163, 200] width 6 height 6
radio input "true"
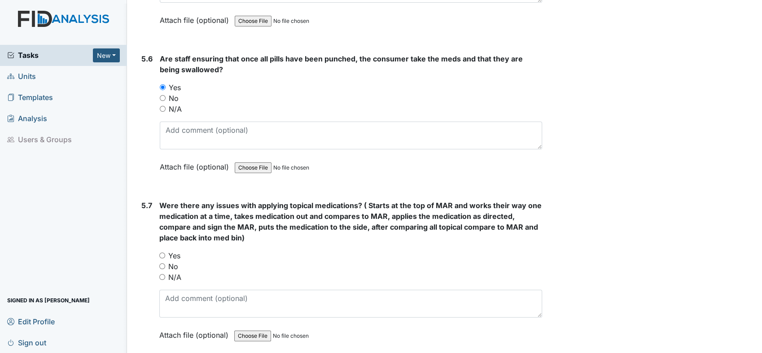
scroll to position [4636, 0]
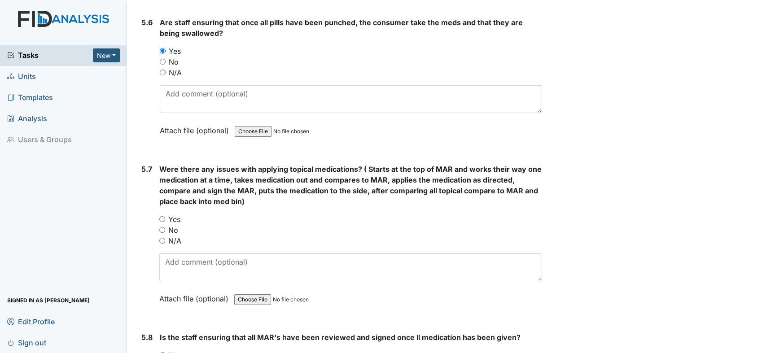
click at [164, 238] on input "N/A" at bounding box center [162, 241] width 6 height 6
radio input "true"
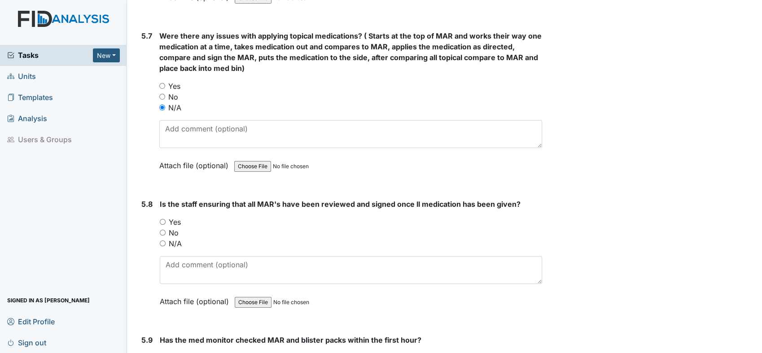
scroll to position [4786, 0]
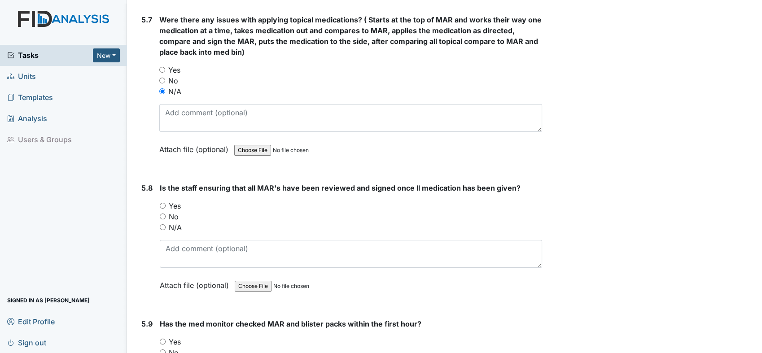
click at [162, 203] on input "Yes" at bounding box center [163, 206] width 6 height 6
radio input "true"
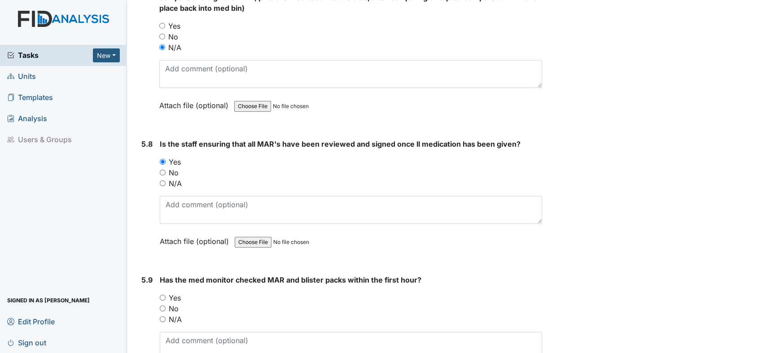
scroll to position [4895, 0]
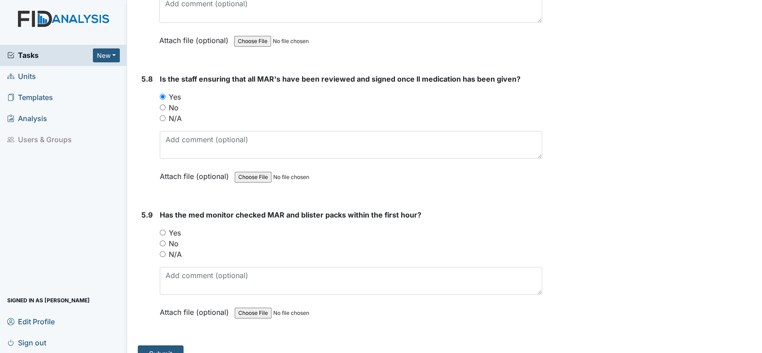
click at [162, 230] on input "Yes" at bounding box center [163, 233] width 6 height 6
radio input "true"
click at [160, 345] on button "Submit" at bounding box center [161, 353] width 46 height 17
